Goal: Answer question/provide support

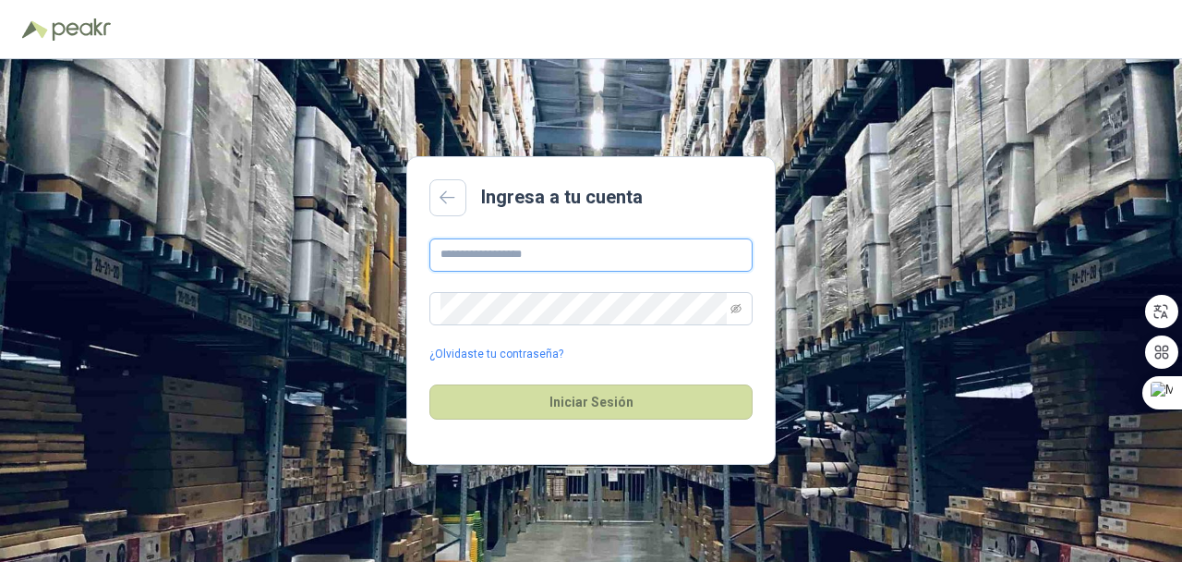
click at [522, 251] on input "text" at bounding box center [591, 254] width 323 height 33
type input "**********"
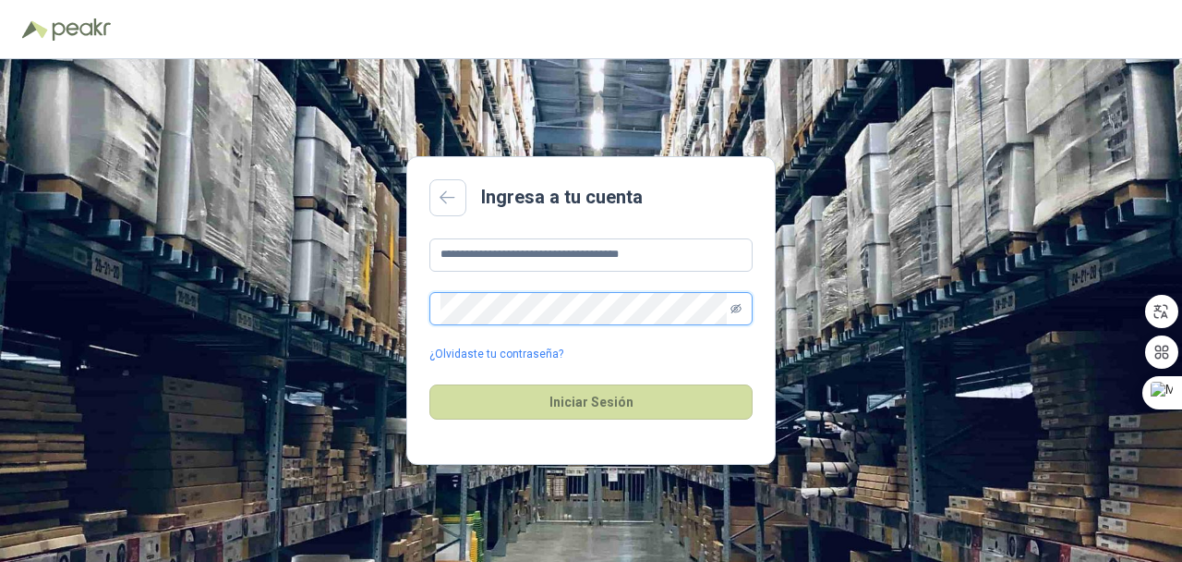
click at [733, 311] on icon "eye-invisible" at bounding box center [736, 308] width 11 height 11
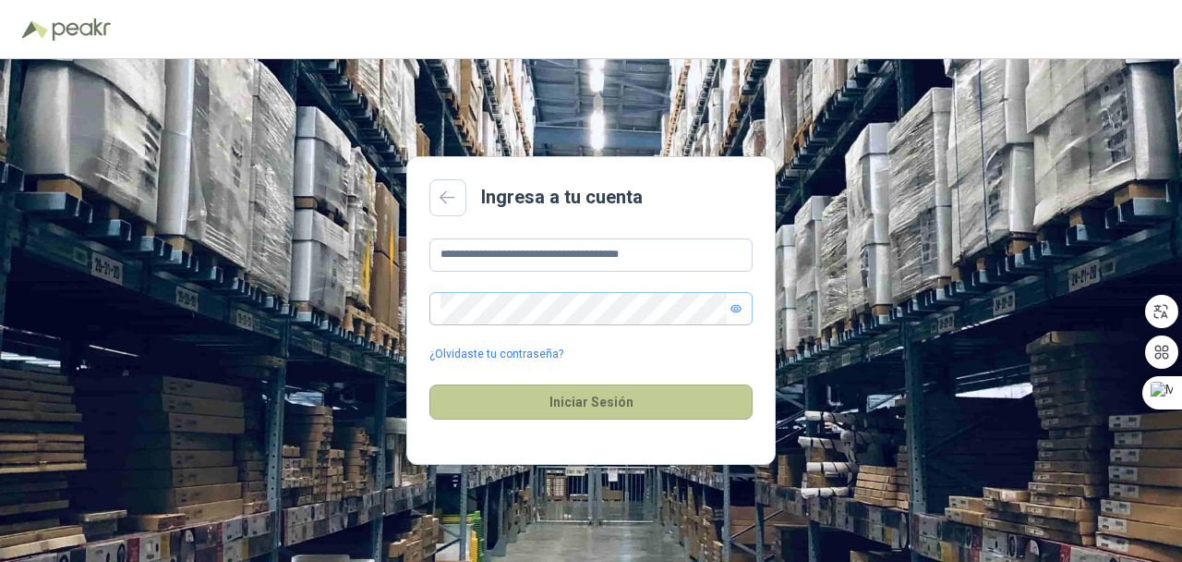
click at [606, 406] on button "Iniciar Sesión" at bounding box center [591, 401] width 323 height 35
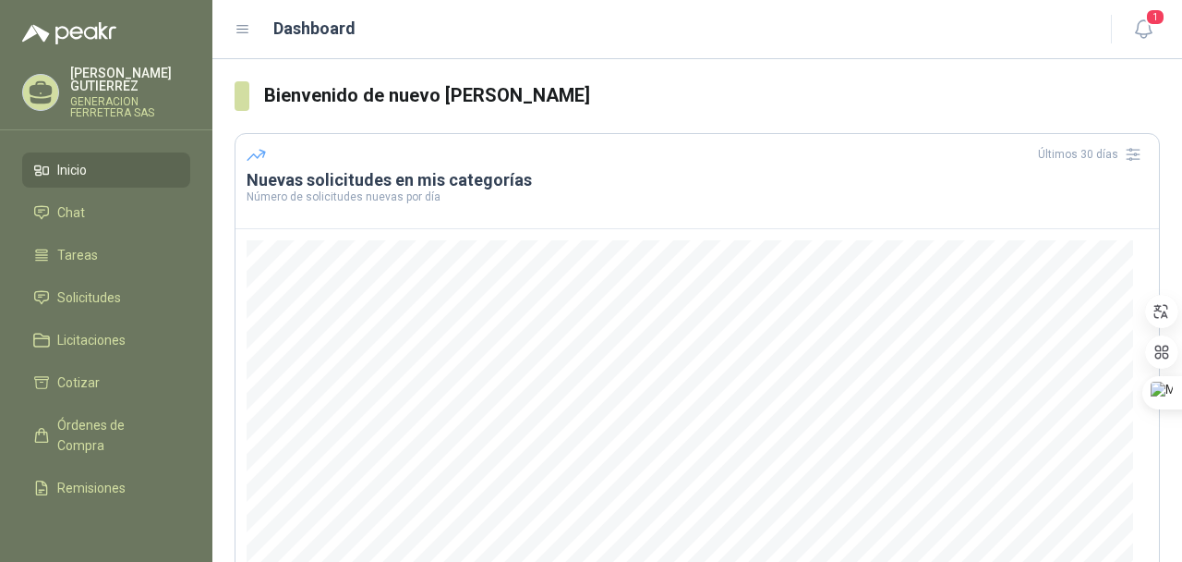
click at [88, 167] on li "Inicio" at bounding box center [106, 170] width 146 height 20
click at [74, 211] on span "Chat" at bounding box center [71, 212] width 28 height 20
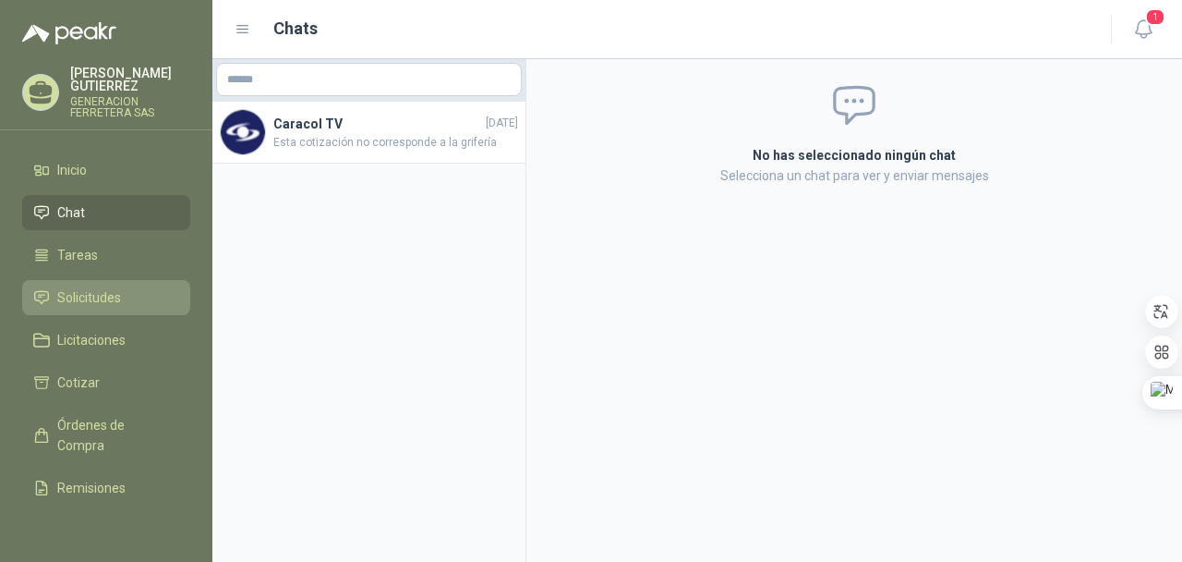
click at [91, 297] on span "Solicitudes" at bounding box center [89, 297] width 64 height 20
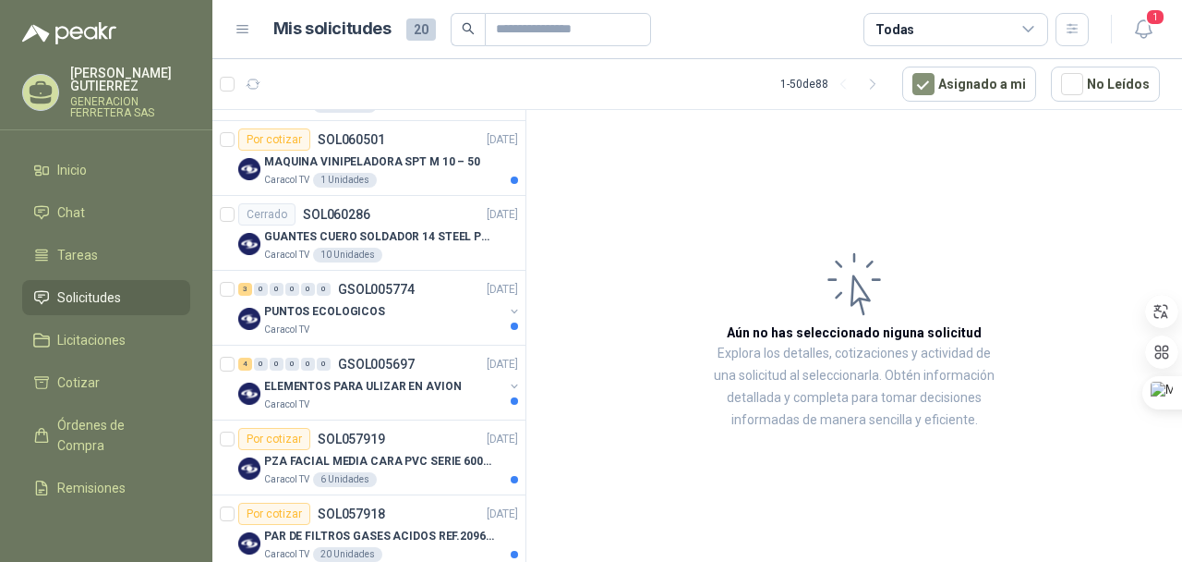
scroll to position [540, 0]
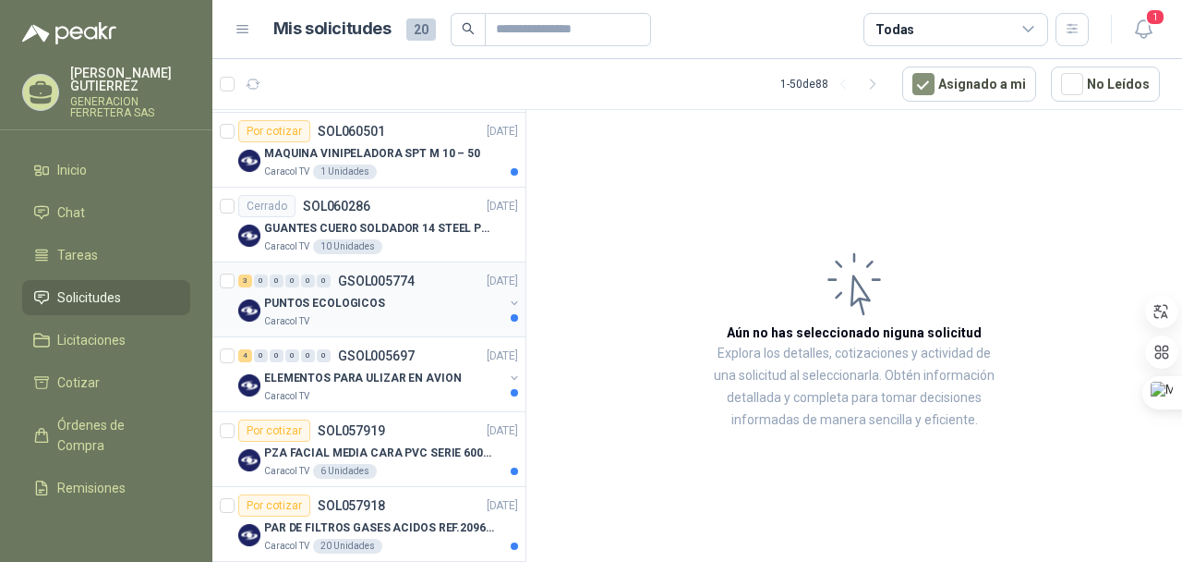
click at [285, 311] on div "PUNTOS ECOLOGICOS" at bounding box center [383, 303] width 239 height 22
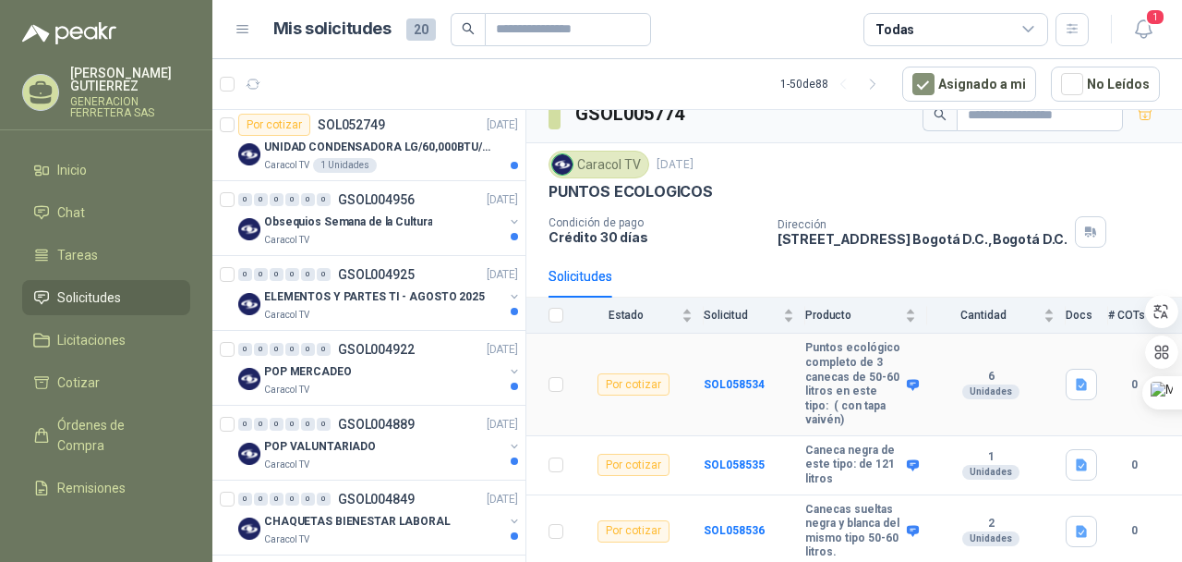
scroll to position [2334, 0]
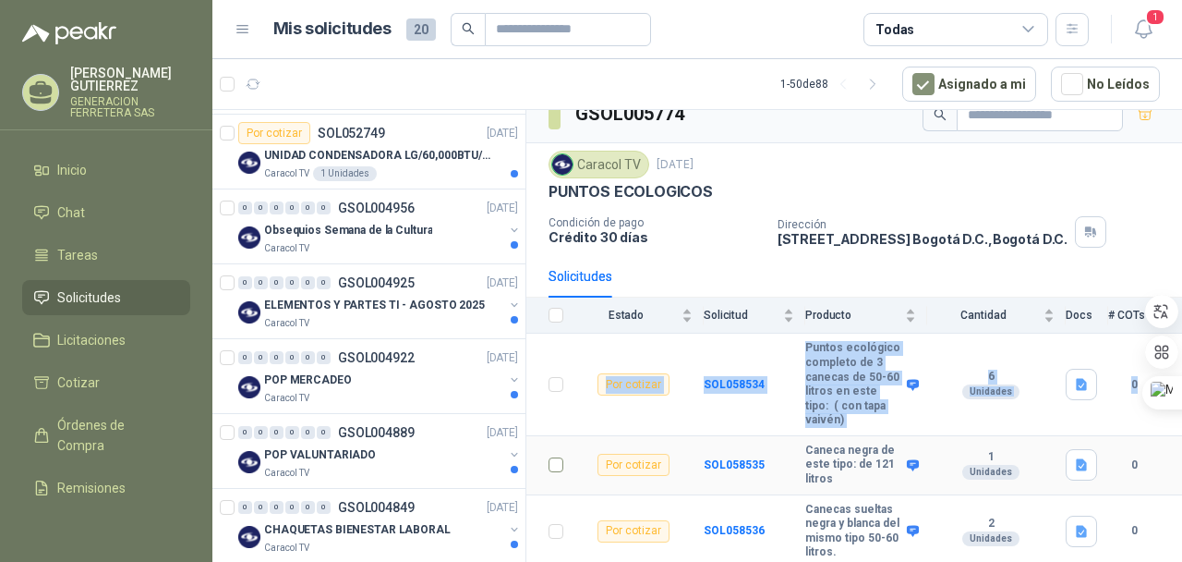
drag, startPoint x: 516, startPoint y: 220, endPoint x: 546, endPoint y: 467, distance: 248.4
click at [546, 467] on tbody "Por cotizar SOL058534 Puntos ecológico completo de 3 canecas de 50-60 litros en…" at bounding box center [855, 450] width 656 height 235
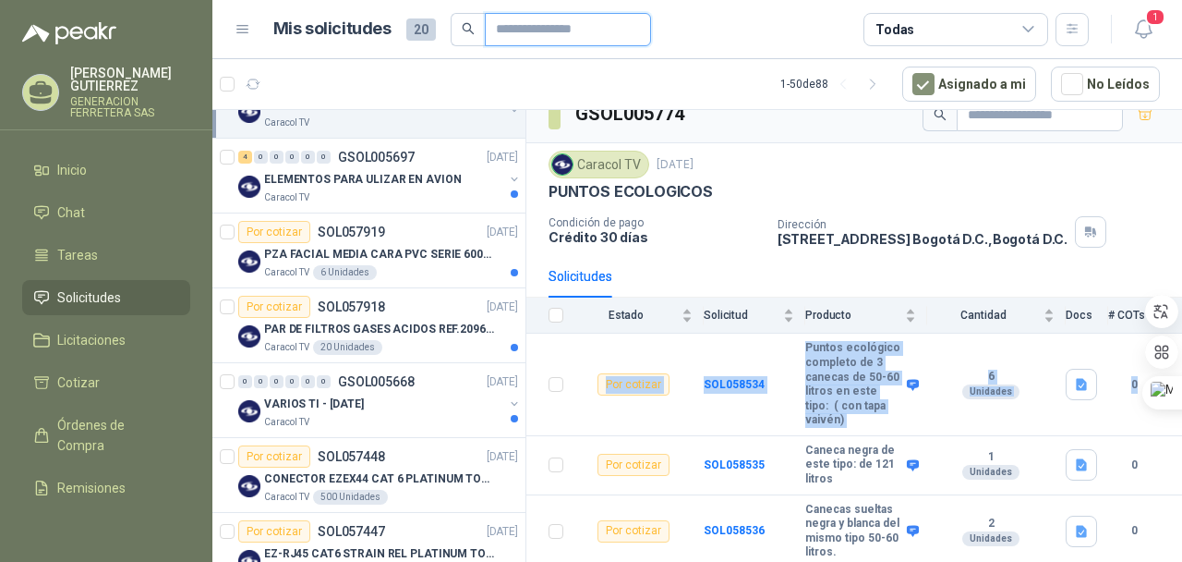
scroll to position [0, 0]
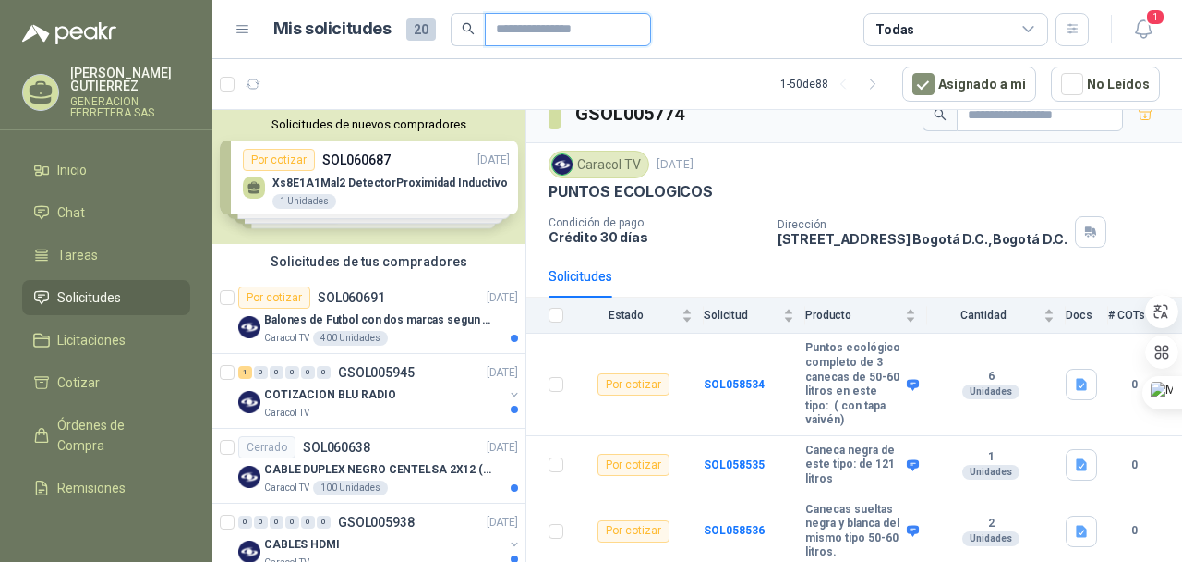
click at [537, 0] on html "[PERSON_NAME] GENERACION FERRETERA SAS Inicio Chat Tareas Solicitudes Licitacio…" at bounding box center [591, 281] width 1182 height 562
